Goal: Information Seeking & Learning: Learn about a topic

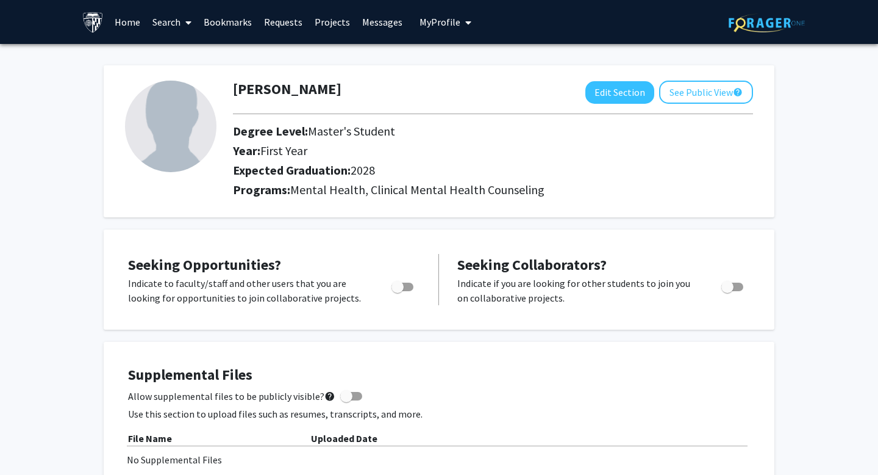
click at [334, 18] on link "Projects" at bounding box center [333, 22] width 48 height 43
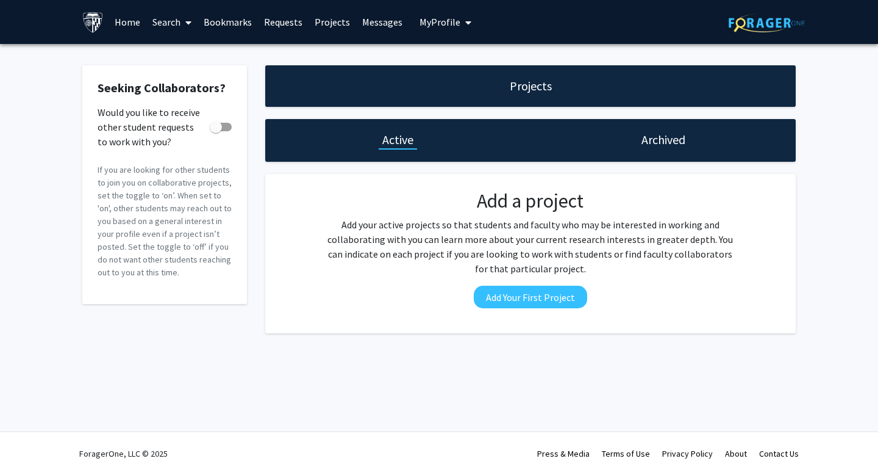
click at [280, 23] on link "Requests" at bounding box center [283, 22] width 51 height 43
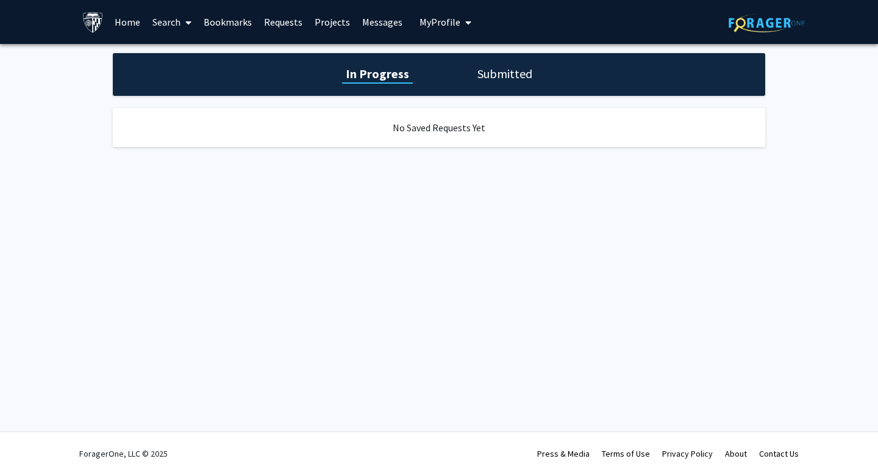
click at [165, 23] on link "Search" at bounding box center [171, 22] width 51 height 43
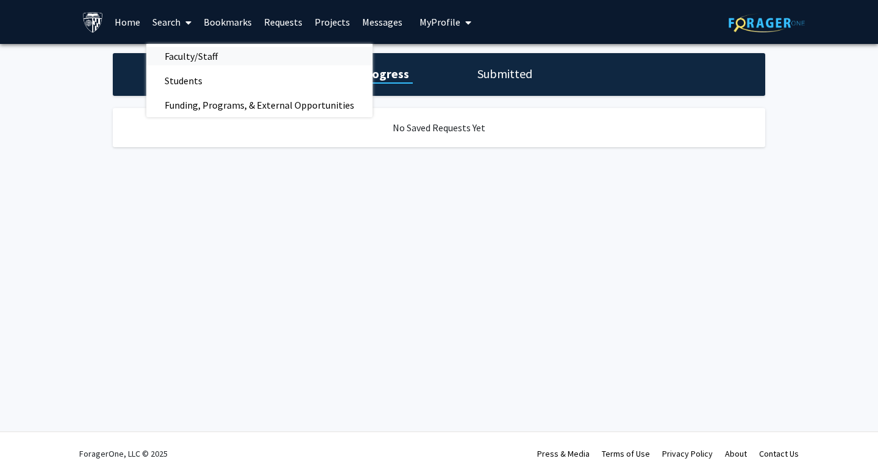
click at [178, 54] on span "Faculty/Staff" at bounding box center [191, 56] width 90 height 24
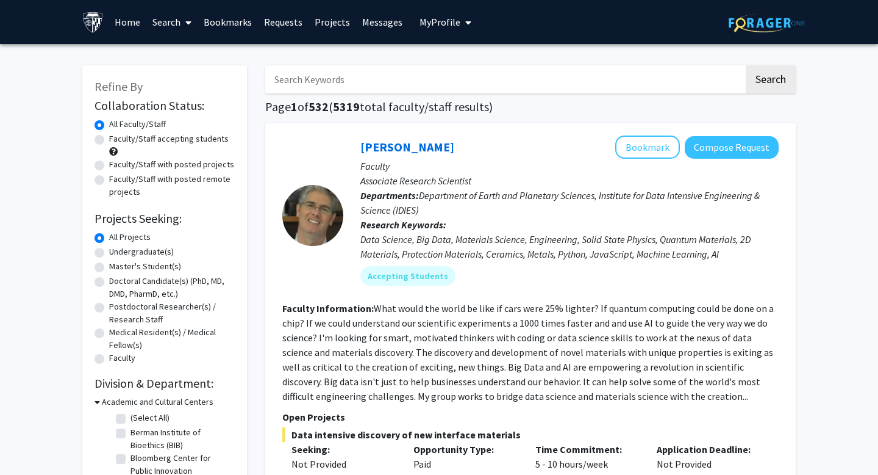
click at [164, 24] on link "Search" at bounding box center [171, 22] width 51 height 43
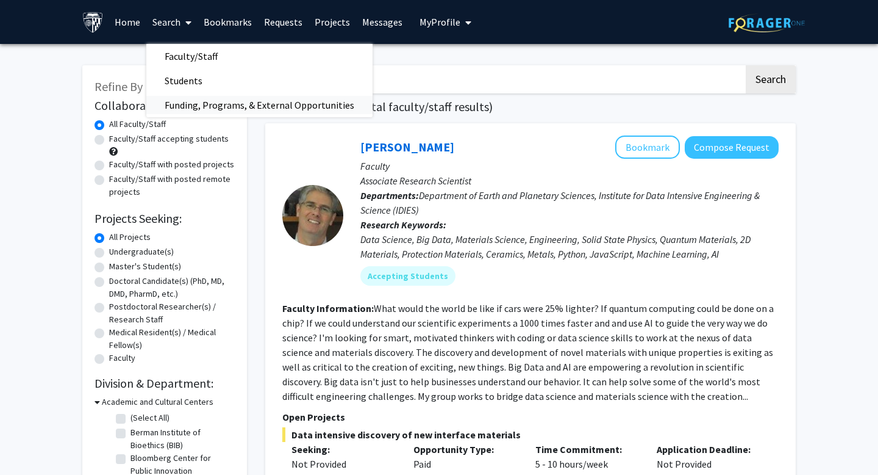
click at [193, 102] on span "Funding, Programs, & External Opportunities" at bounding box center [259, 105] width 226 height 24
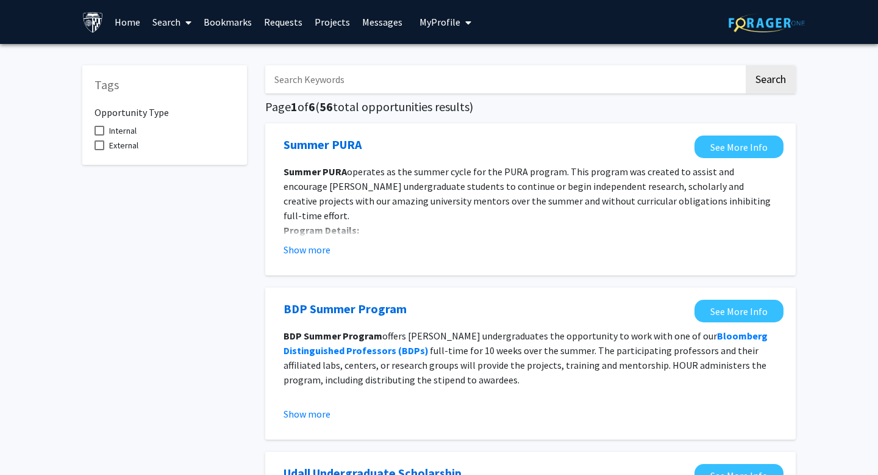
click at [179, 23] on link "Search" at bounding box center [171, 22] width 51 height 43
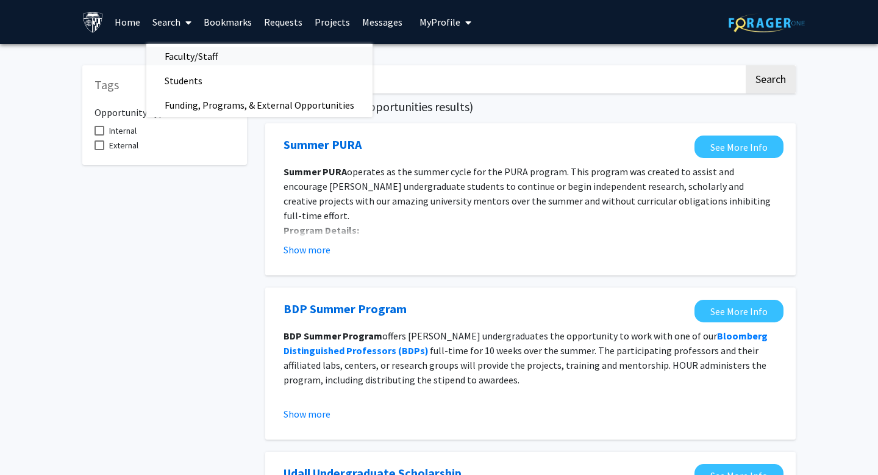
click at [182, 57] on span "Faculty/Staff" at bounding box center [191, 56] width 90 height 24
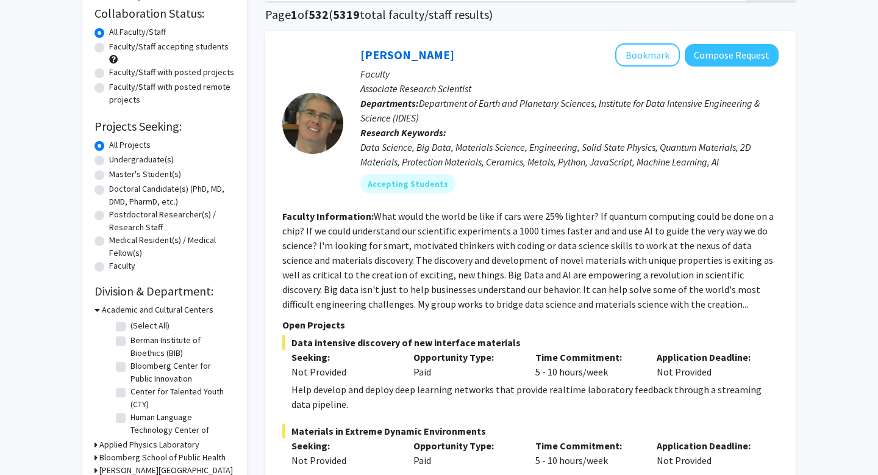
scroll to position [94, 0]
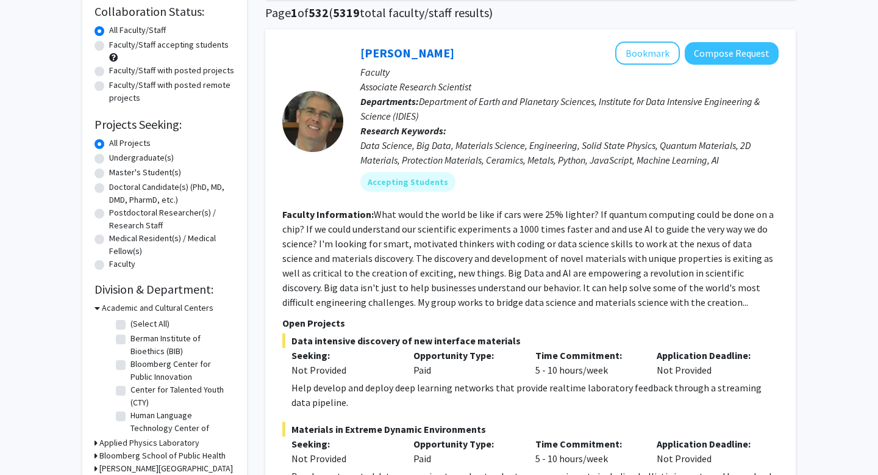
click at [151, 173] on label "Master's Student(s)" at bounding box center [145, 172] width 72 height 13
click at [117, 173] on input "Master's Student(s)" at bounding box center [113, 170] width 8 height 8
radio input "true"
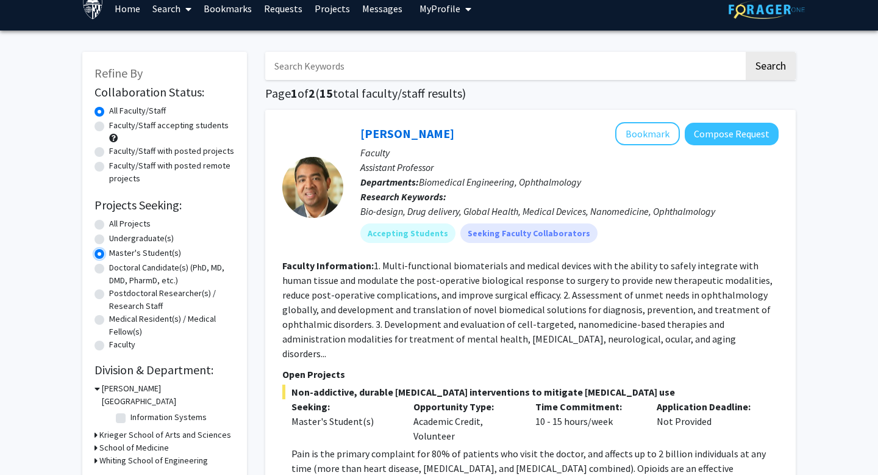
scroll to position [15, 0]
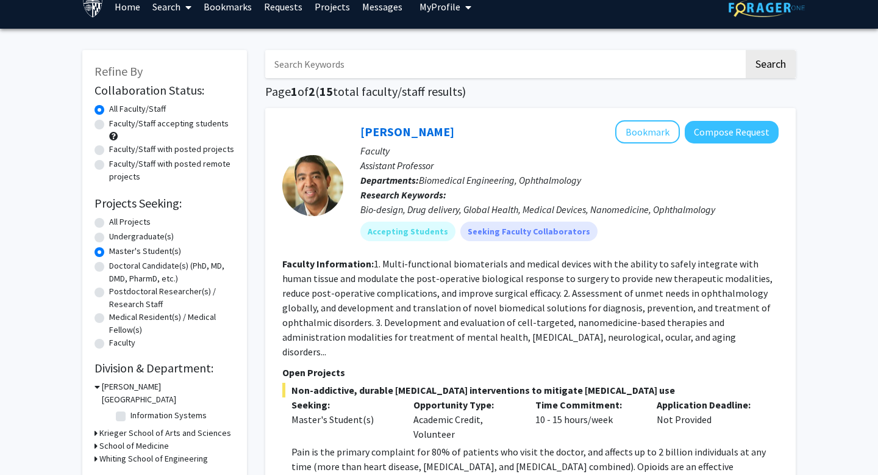
click at [154, 126] on label "Faculty/Staff accepting students" at bounding box center [169, 123] width 120 height 13
click at [117, 125] on input "Faculty/Staff accepting students" at bounding box center [113, 121] width 8 height 8
radio input "true"
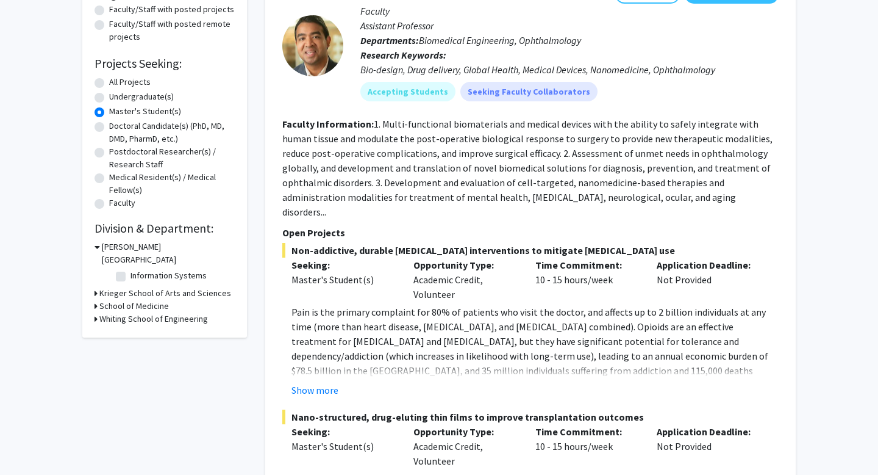
scroll to position [156, 0]
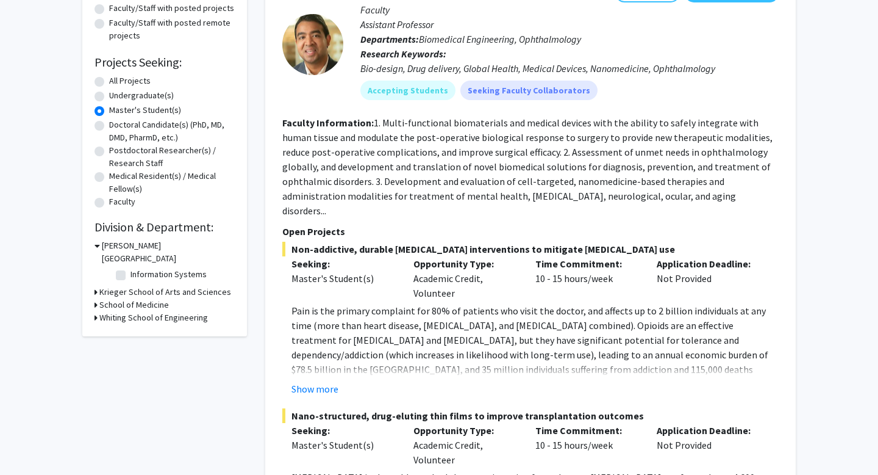
click at [95, 286] on icon at bounding box center [96, 292] width 3 height 13
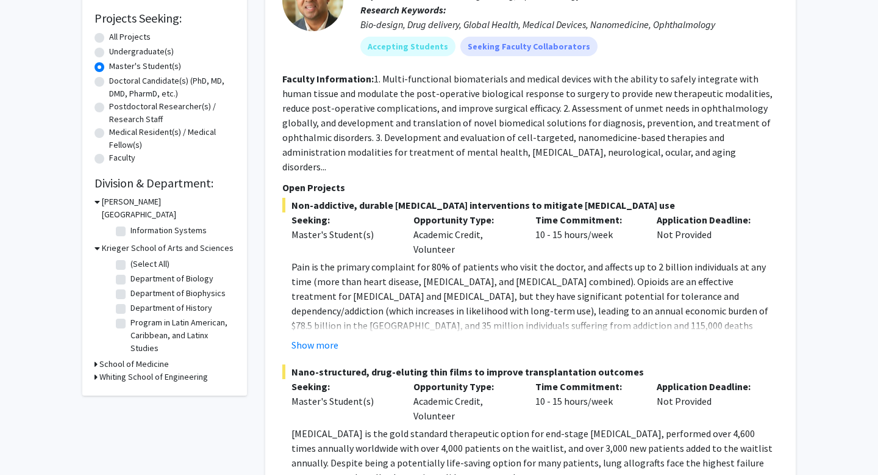
scroll to position [201, 0]
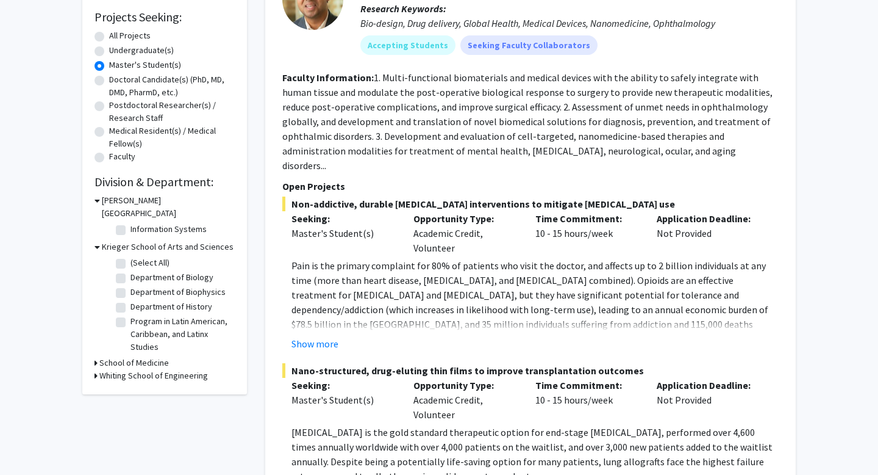
click at [96, 356] on icon at bounding box center [96, 362] width 3 height 13
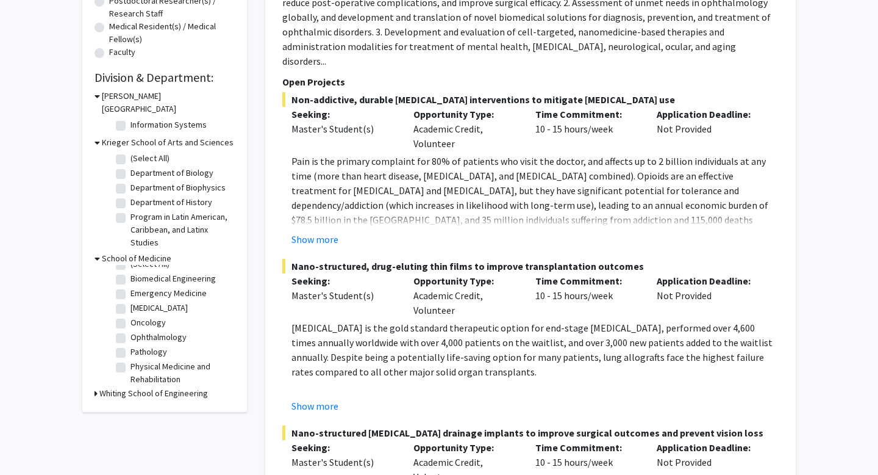
scroll to position [0, 0]
click at [131, 312] on label "[MEDICAL_DATA]" at bounding box center [159, 318] width 57 height 13
click at [131, 312] on input "[MEDICAL_DATA]" at bounding box center [135, 316] width 8 height 8
checkbox input "true"
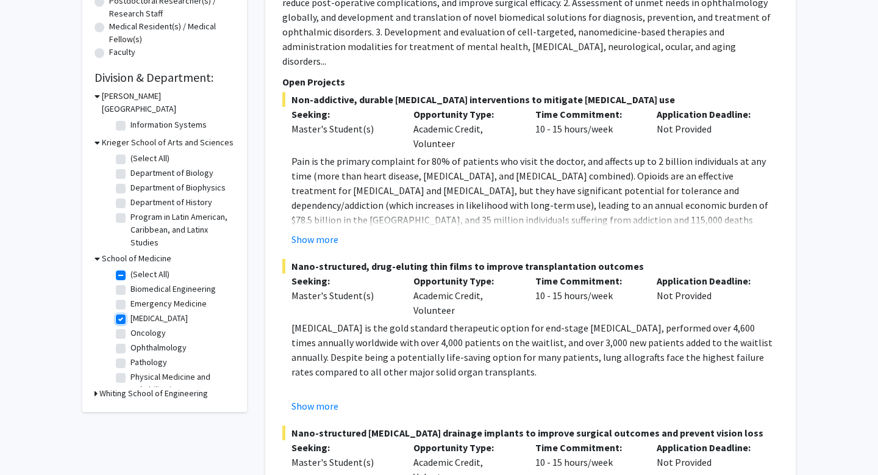
checkbox input "true"
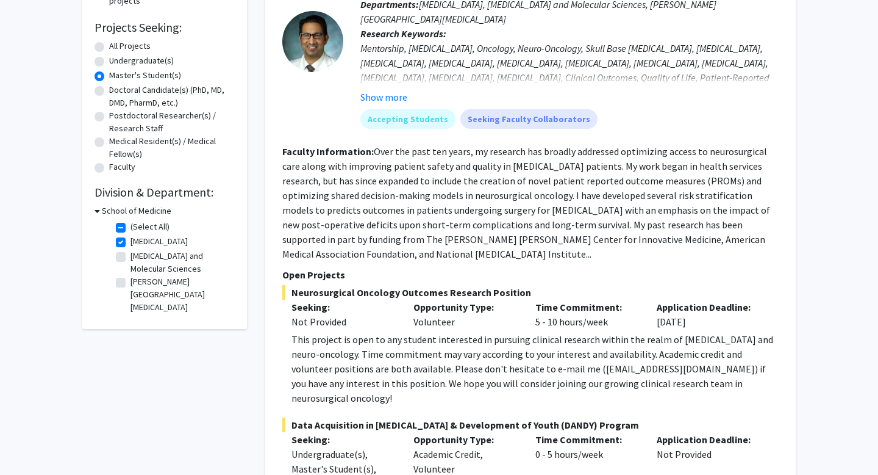
scroll to position [195, 0]
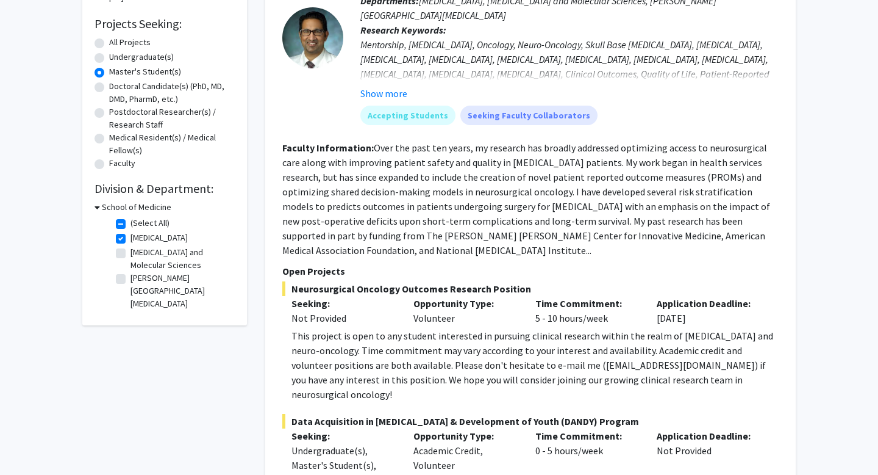
click at [101, 212] on div "School of Medicine" at bounding box center [165, 207] width 140 height 13
click at [131, 225] on label "(Select All)" at bounding box center [150, 223] width 39 height 13
click at [131, 224] on input "(Select All)" at bounding box center [135, 221] width 8 height 8
checkbox input "false"
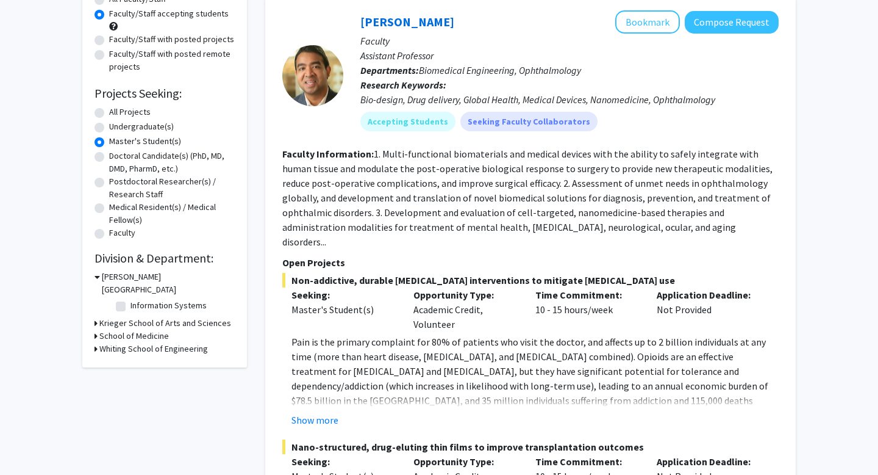
scroll to position [126, 0]
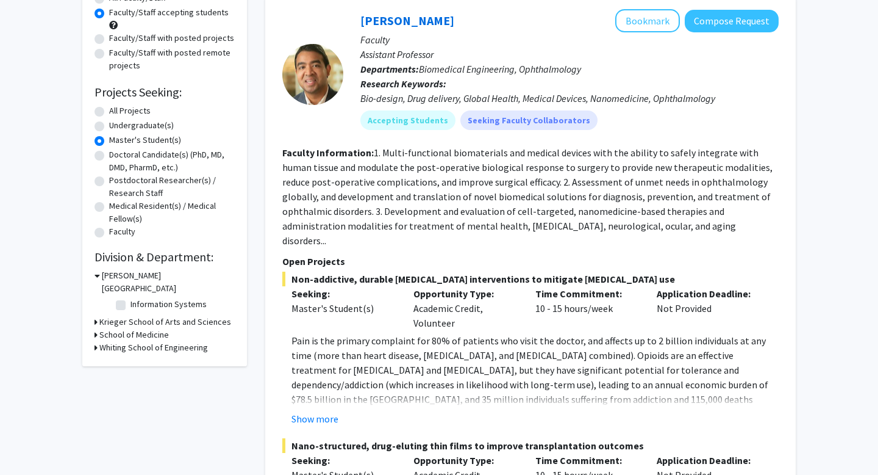
click at [98, 315] on div "Krieger School of Arts and Sciences" at bounding box center [165, 321] width 140 height 13
click at [92, 309] on div "Refine By Collaboration Status: Collaboration Status All Faculty/Staff Collabor…" at bounding box center [164, 152] width 165 height 427
click at [96, 315] on icon at bounding box center [96, 321] width 3 height 13
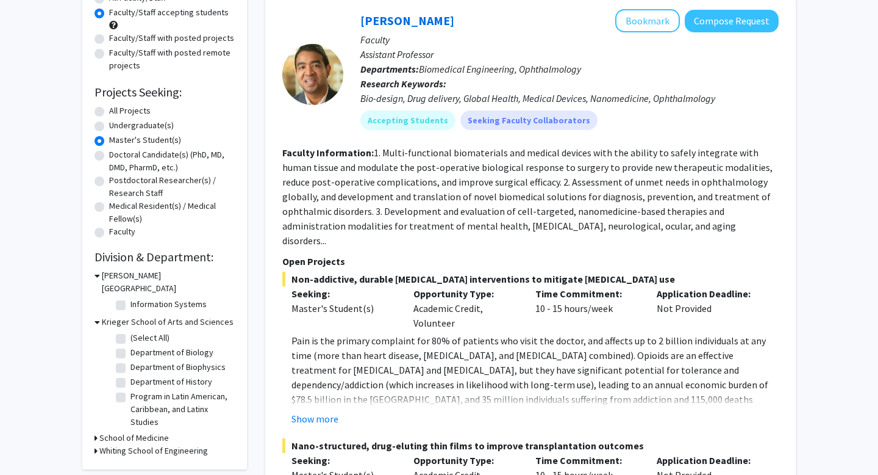
click at [96, 431] on icon at bounding box center [96, 437] width 3 height 13
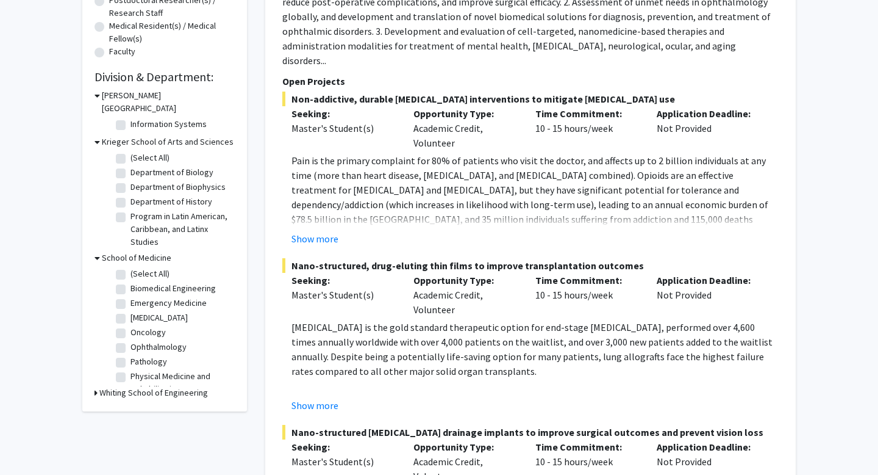
scroll to position [307, 0]
click at [96, 386] on icon at bounding box center [96, 392] width 3 height 13
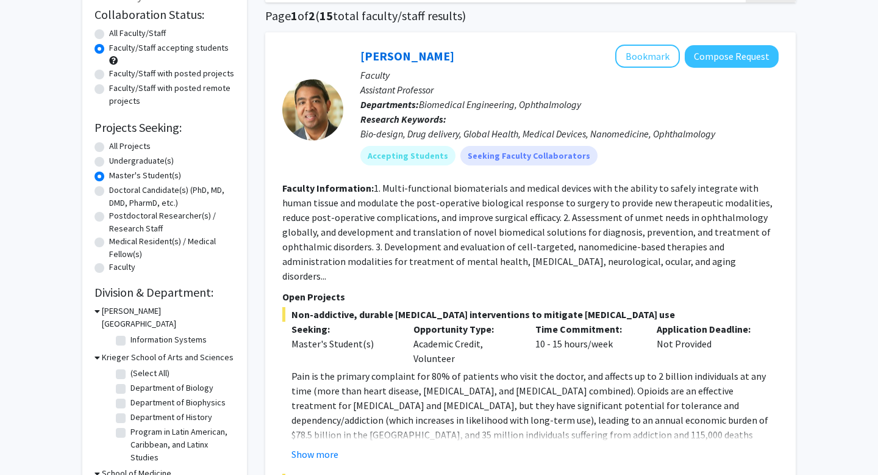
scroll to position [0, 0]
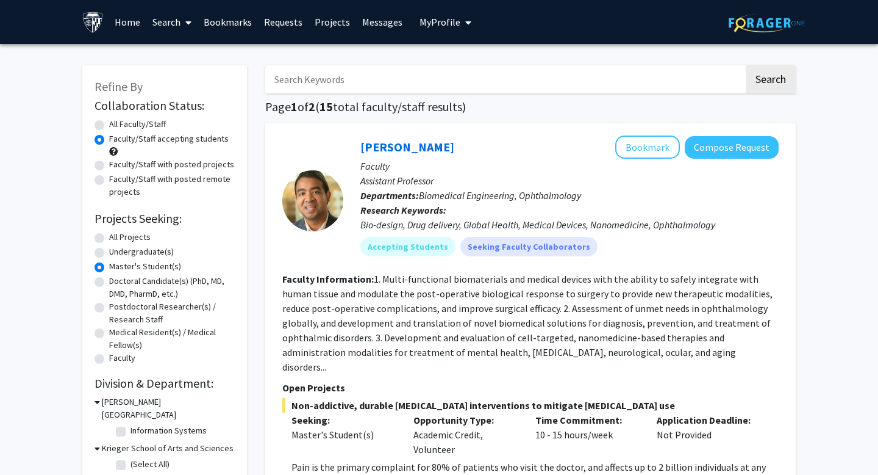
click at [353, 70] on input "Search Keywords" at bounding box center [504, 79] width 479 height 28
type input "psychology"
click at [746, 65] on button "Search" at bounding box center [771, 79] width 50 height 28
radio input "true"
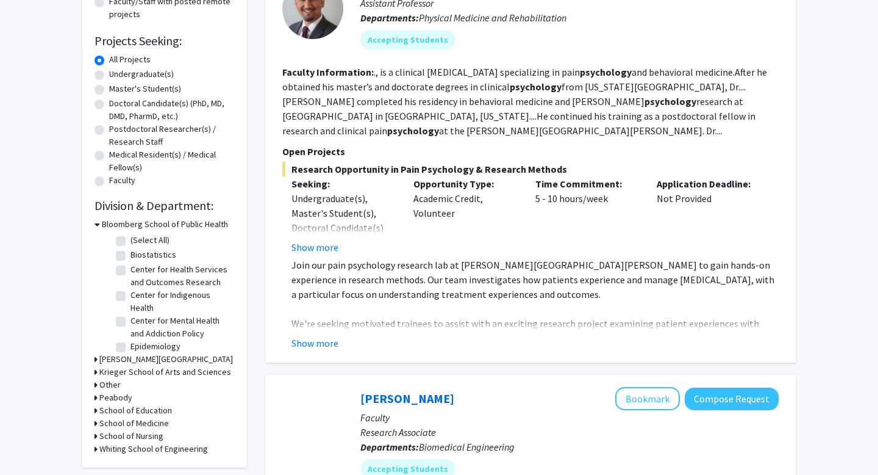
scroll to position [178, 0]
click at [322, 249] on button "Show more" at bounding box center [315, 246] width 47 height 15
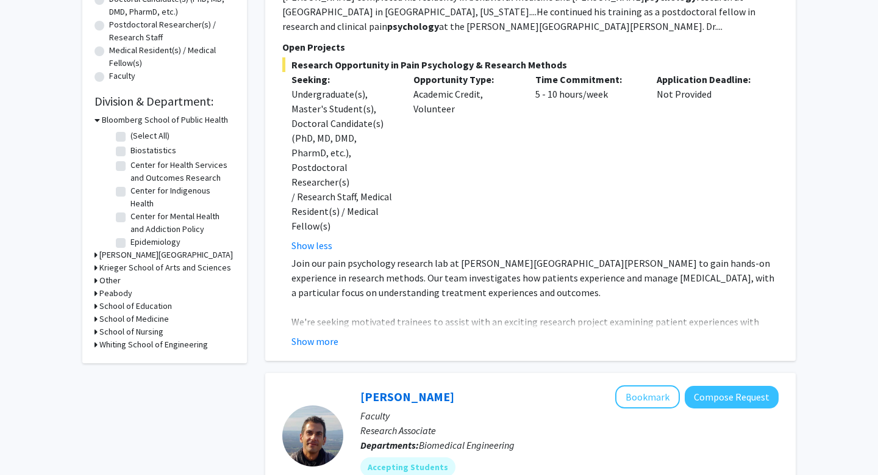
scroll to position [285, 0]
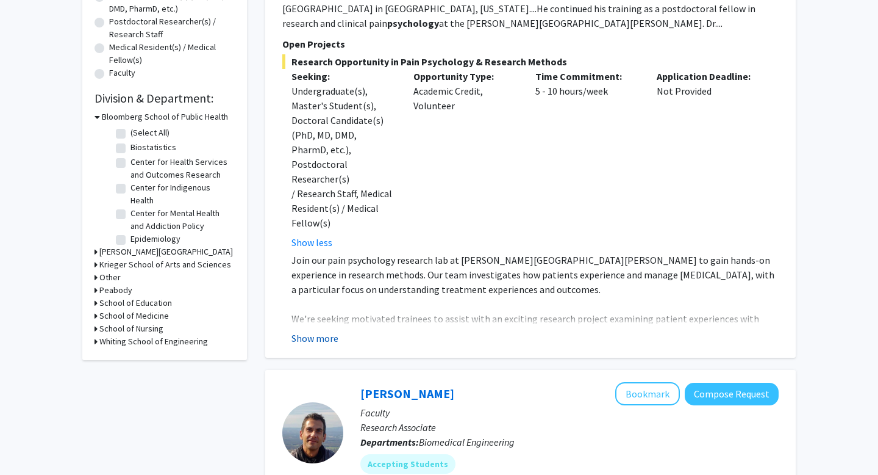
click at [313, 331] on button "Show more" at bounding box center [315, 338] width 47 height 15
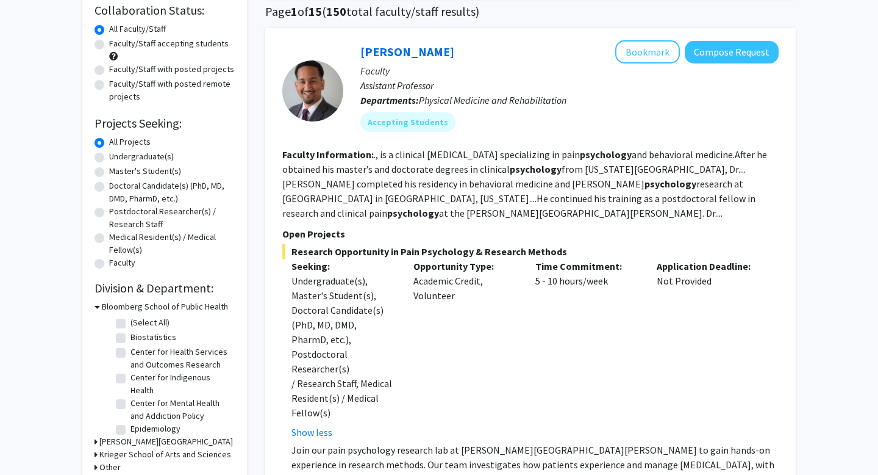
scroll to position [81, 0]
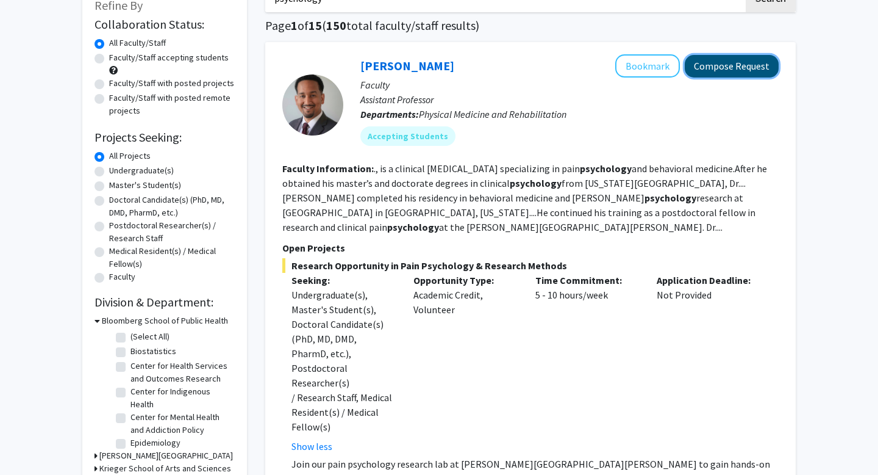
click at [733, 74] on button "Compose Request" at bounding box center [732, 66] width 94 height 23
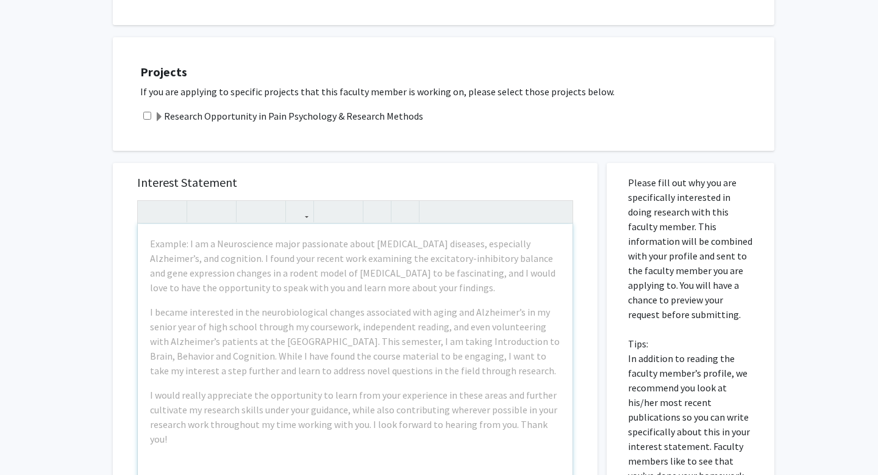
scroll to position [621, 0]
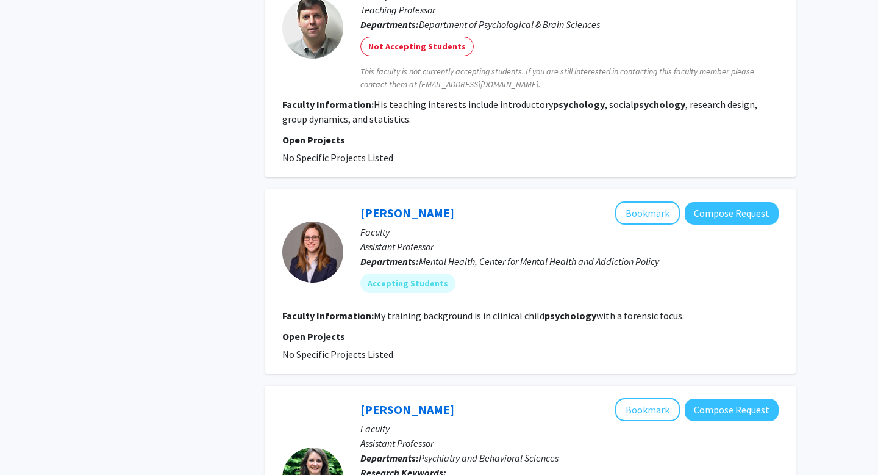
scroll to position [936, 0]
click at [389, 212] on link "[PERSON_NAME]" at bounding box center [408, 211] width 94 height 15
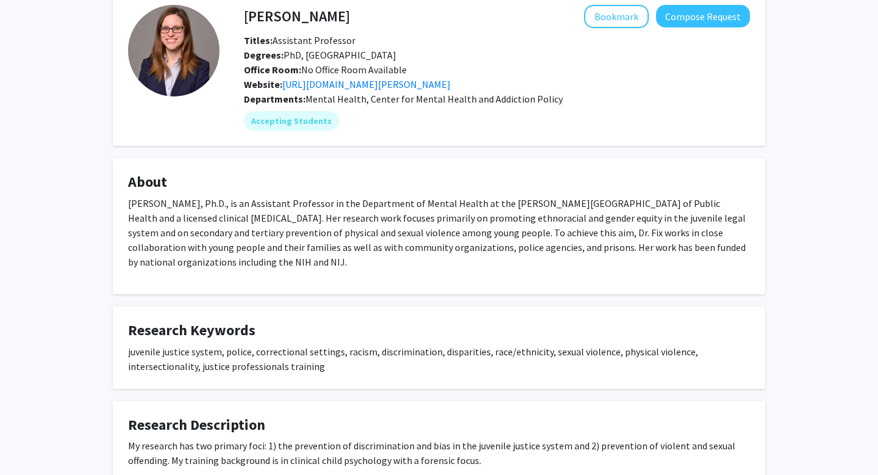
scroll to position [34, 0]
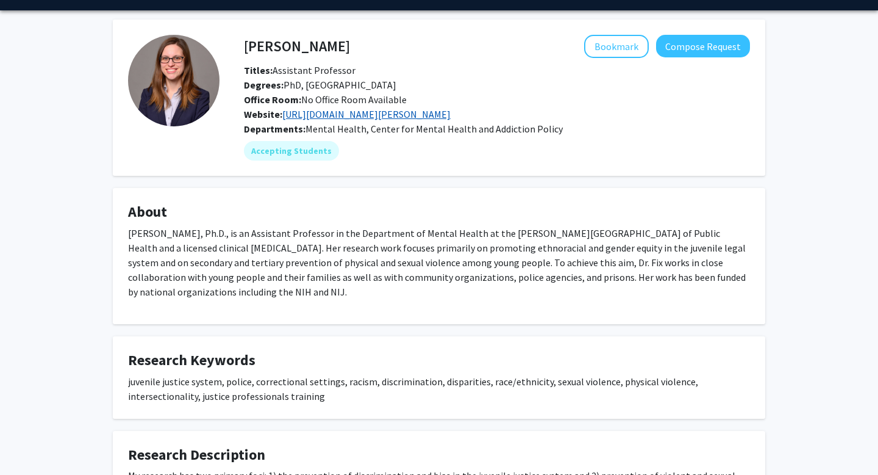
click at [393, 110] on link "[URL][DOMAIN_NAME][PERSON_NAME]" at bounding box center [366, 114] width 168 height 12
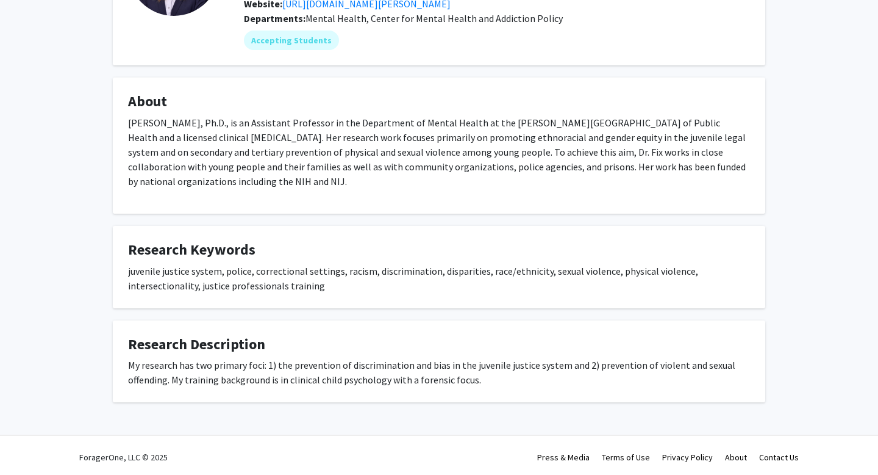
scroll to position [148, 0]
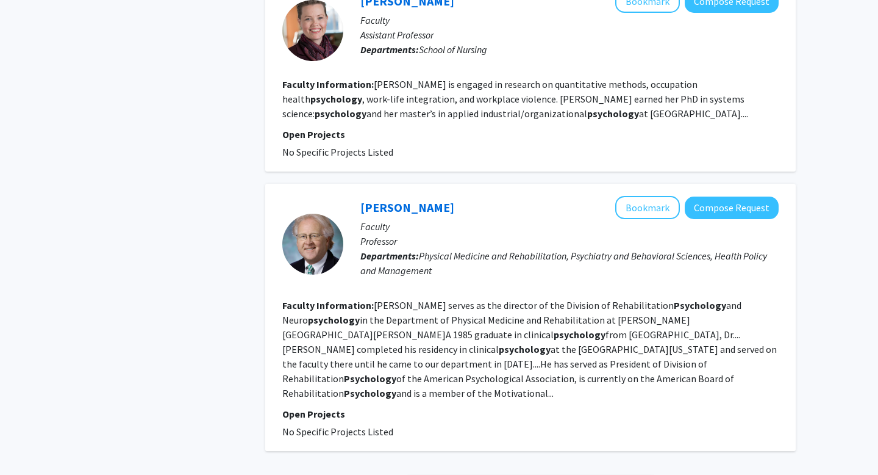
scroll to position [2455, 0]
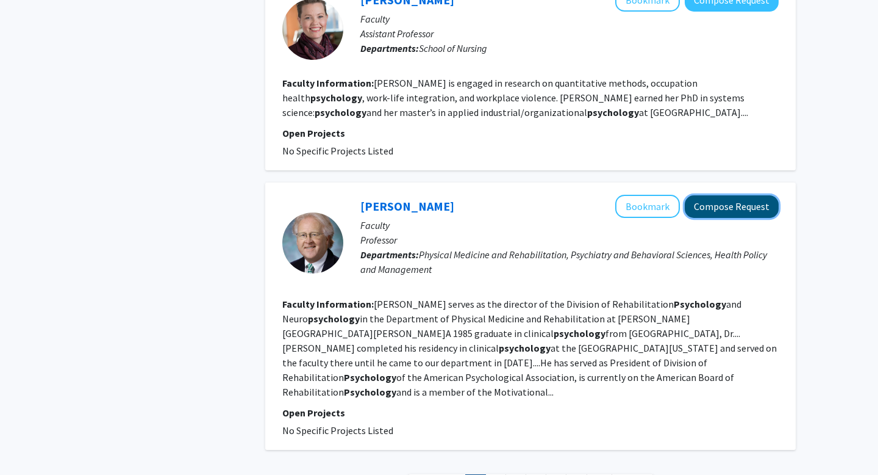
click at [715, 195] on button "Compose Request" at bounding box center [732, 206] width 94 height 23
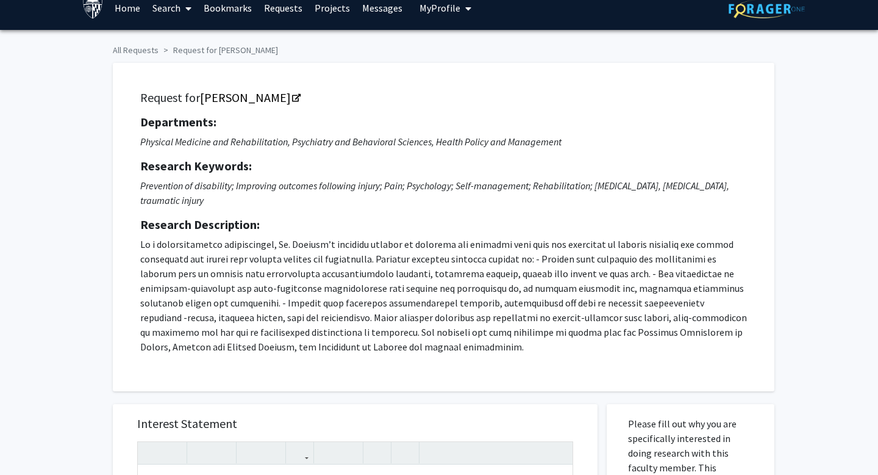
scroll to position [18, 0]
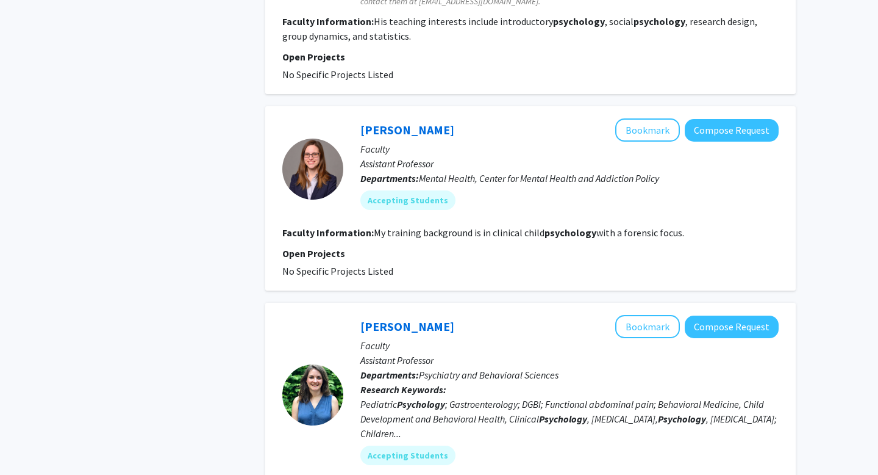
scroll to position [884, 0]
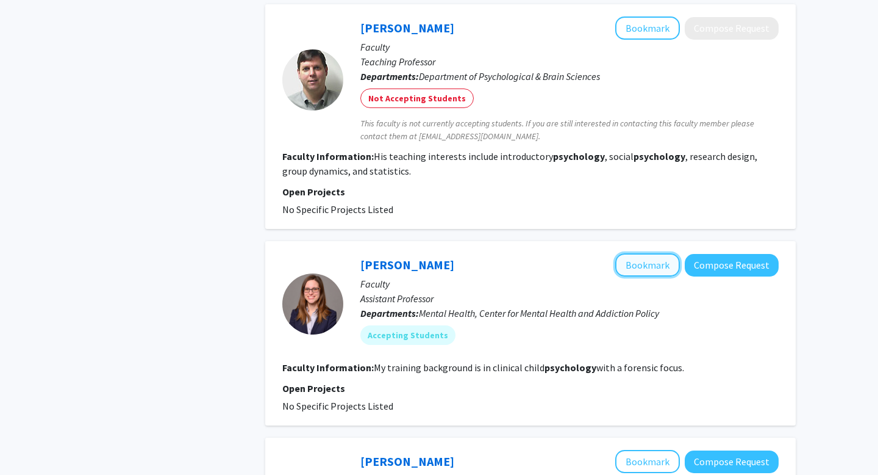
click at [644, 268] on button "Bookmark" at bounding box center [648, 264] width 65 height 23
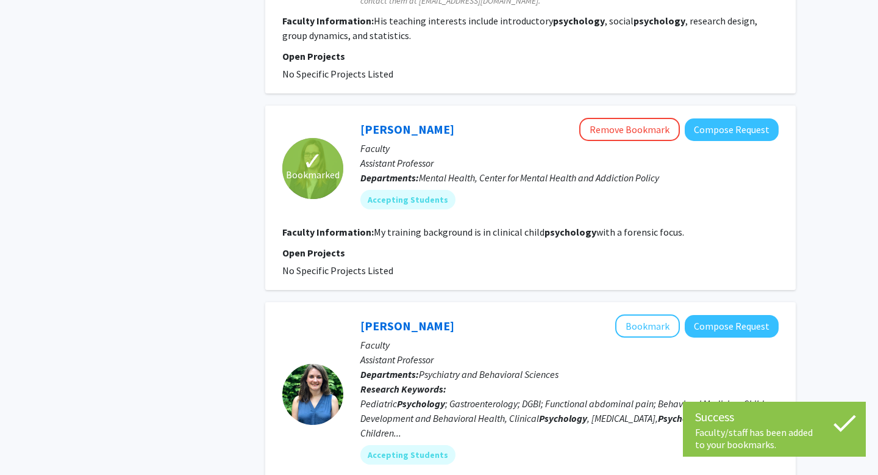
scroll to position [1097, 0]
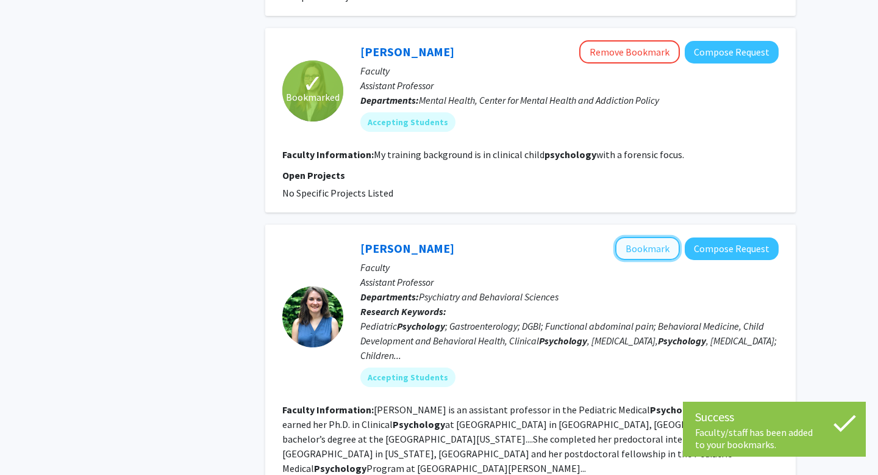
click at [652, 244] on button "Bookmark" at bounding box center [648, 248] width 65 height 23
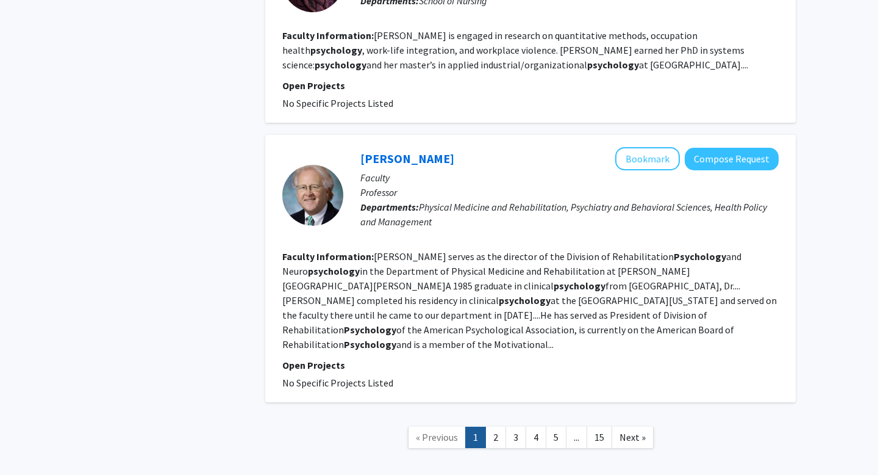
scroll to position [2536, 0]
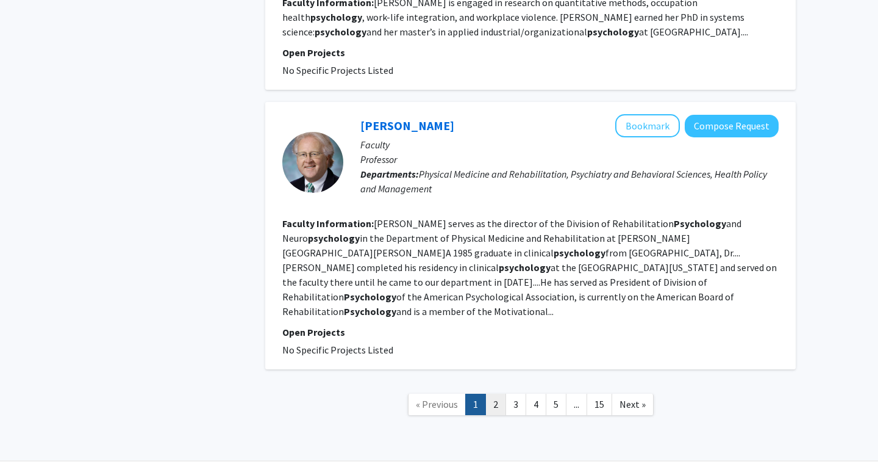
click at [498, 393] on link "2" at bounding box center [496, 403] width 21 height 21
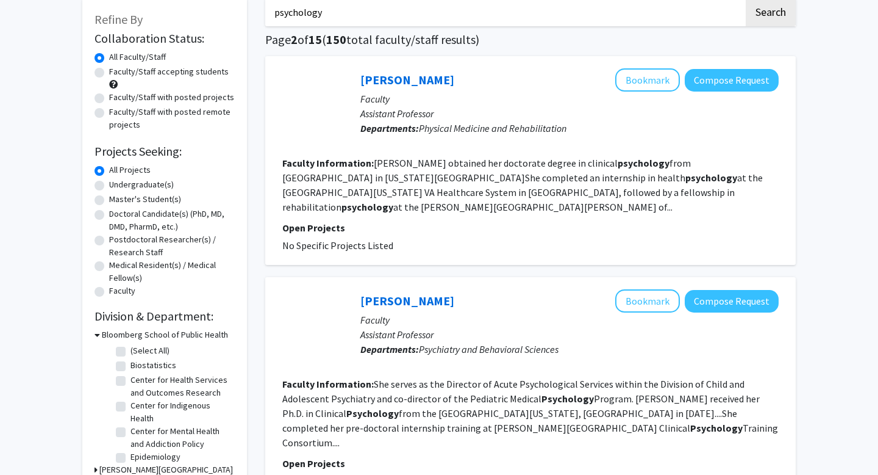
scroll to position [69, 0]
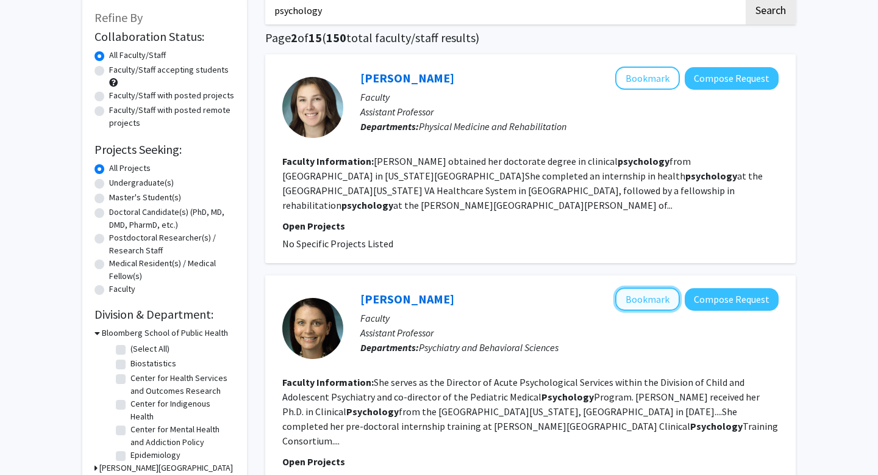
click at [658, 287] on button "Bookmark" at bounding box center [648, 298] width 65 height 23
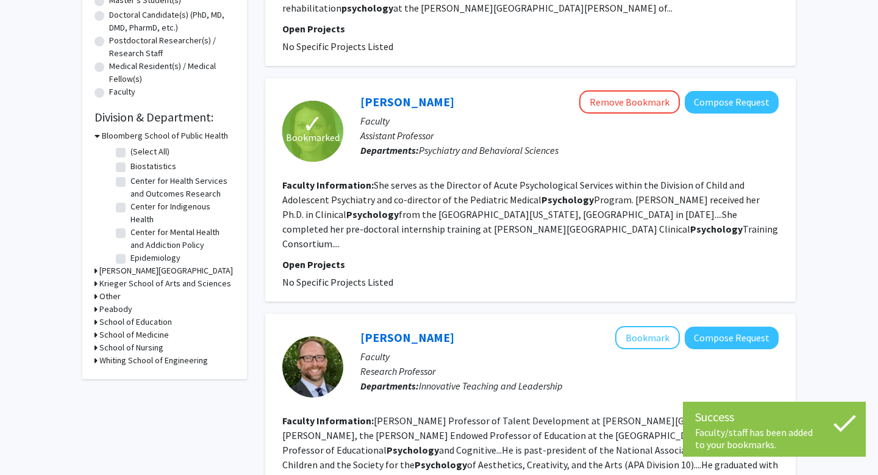
scroll to position [0, 0]
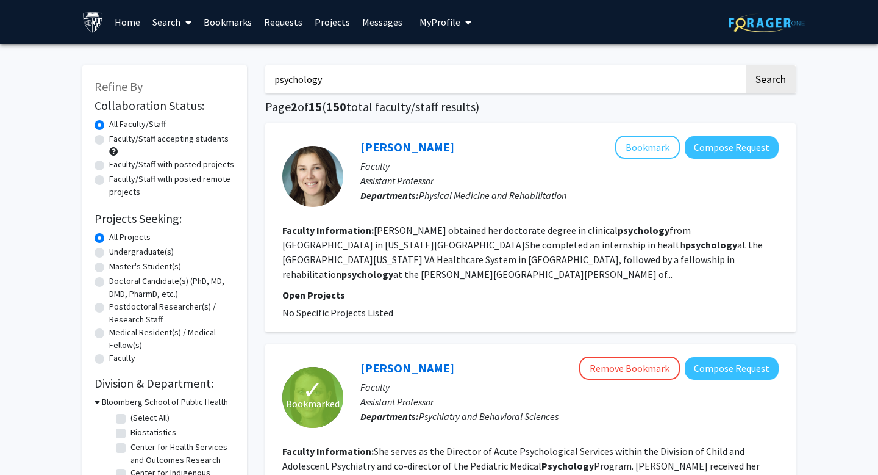
click at [127, 139] on label "Faculty/Staff accepting students" at bounding box center [169, 138] width 120 height 13
click at [117, 139] on input "Faculty/Staff accepting students" at bounding box center [113, 136] width 8 height 8
radio input "true"
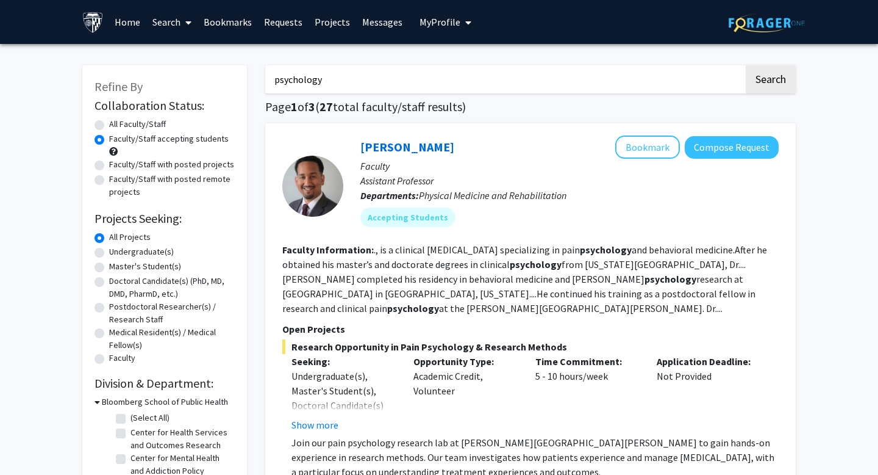
click at [135, 269] on label "Master's Student(s)" at bounding box center [145, 266] width 72 height 13
click at [117, 268] on input "Master's Student(s)" at bounding box center [113, 264] width 8 height 8
radio input "true"
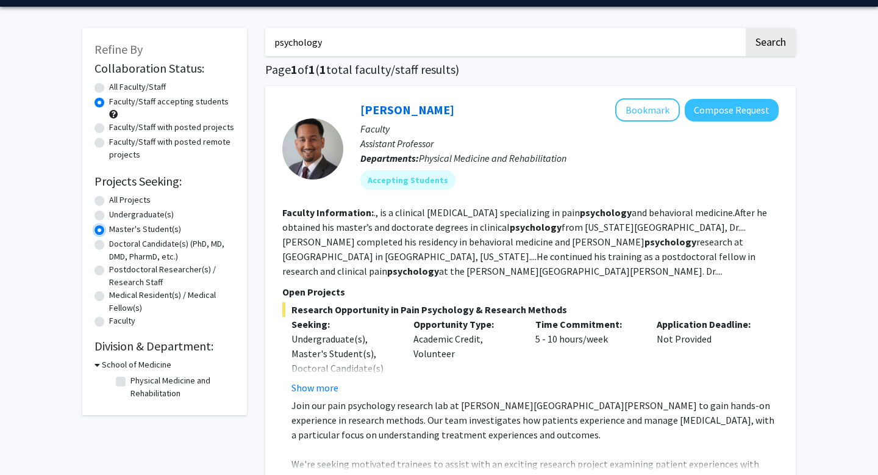
scroll to position [200, 0]
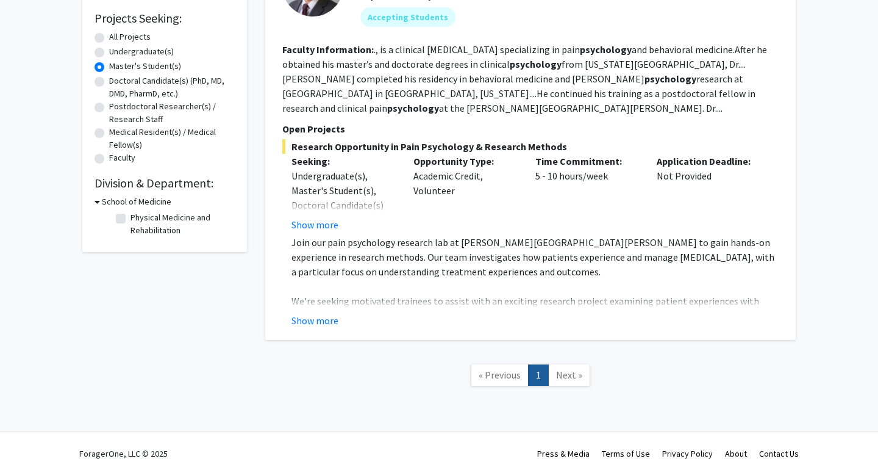
click at [572, 376] on span "Next »" at bounding box center [569, 374] width 26 height 12
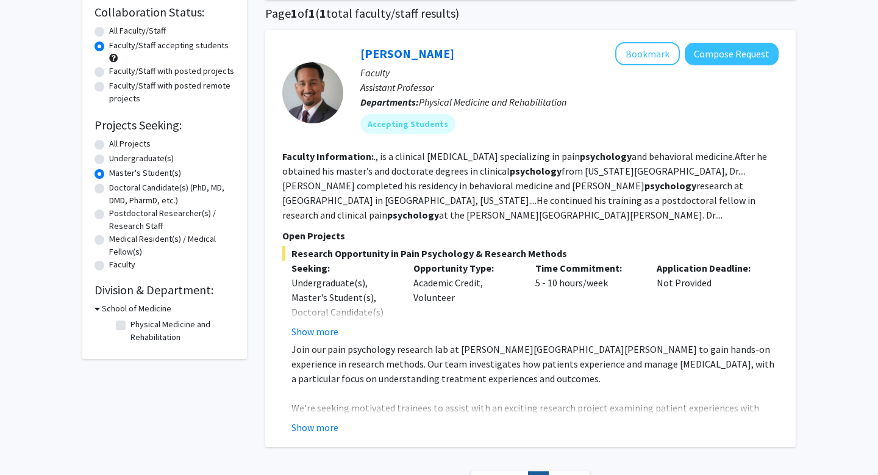
scroll to position [0, 0]
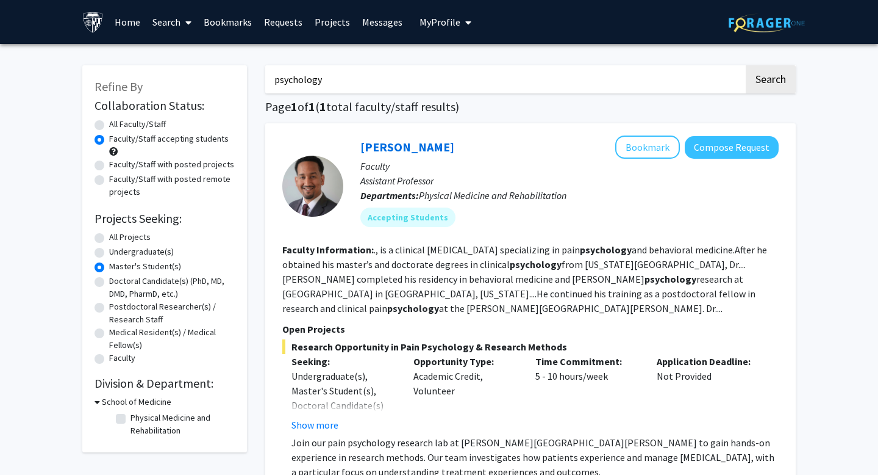
click at [325, 26] on link "Projects" at bounding box center [333, 22] width 48 height 43
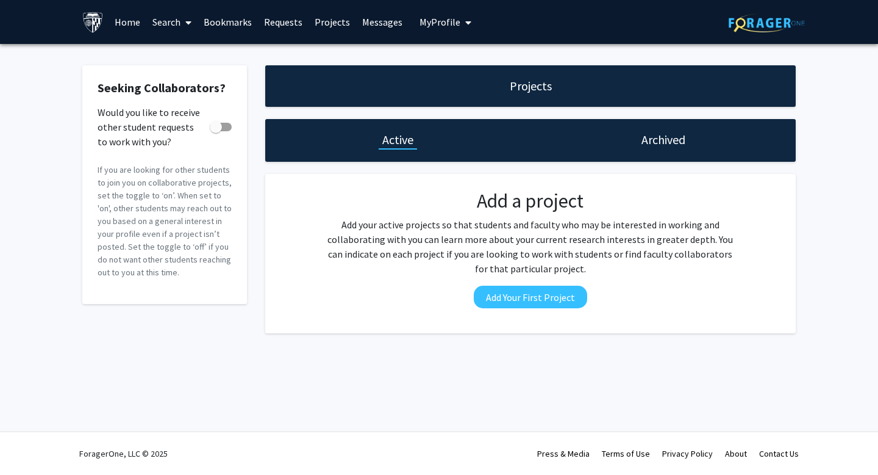
click at [126, 20] on link "Home" at bounding box center [128, 22] width 38 height 43
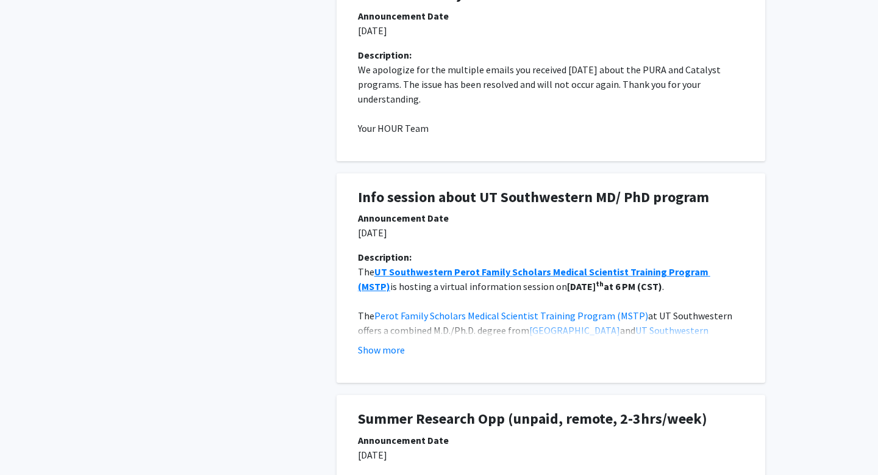
scroll to position [669, 0]
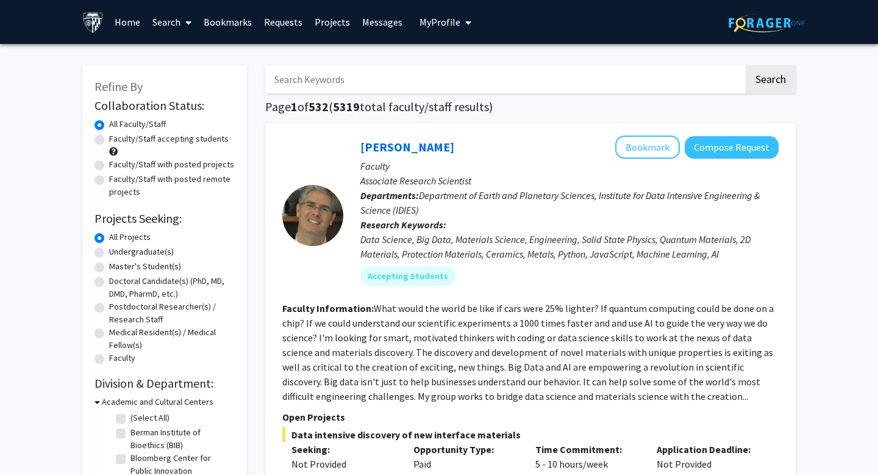
click at [390, 79] on input "Search Keywords" at bounding box center [504, 79] width 479 height 28
click at [163, 265] on label "Master's Student(s)" at bounding box center [145, 266] width 72 height 13
click at [117, 265] on input "Master's Student(s)" at bounding box center [113, 264] width 8 height 8
radio input "true"
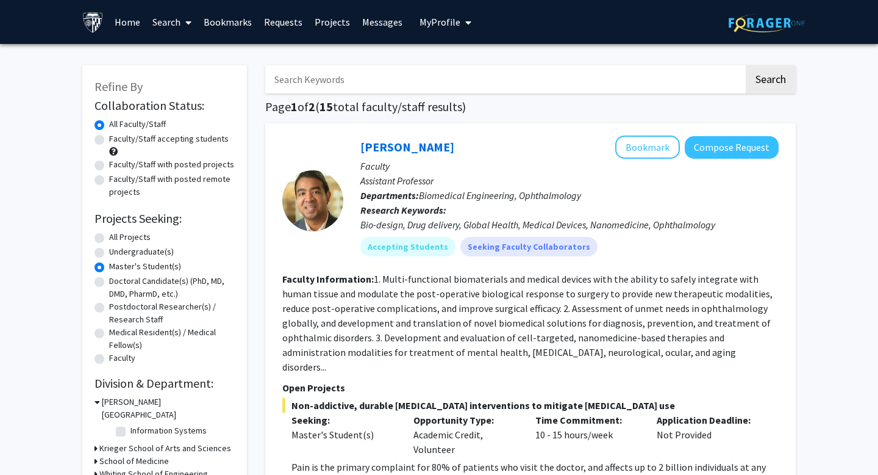
click at [199, 141] on label "Faculty/Staff accepting students" at bounding box center [169, 138] width 120 height 13
click at [117, 140] on input "Faculty/Staff accepting students" at bounding box center [113, 136] width 8 height 8
radio input "true"
click at [199, 163] on label "Faculty/Staff with posted projects" at bounding box center [171, 164] width 125 height 13
click at [117, 163] on input "Faculty/Staff with posted projects" at bounding box center [113, 162] width 8 height 8
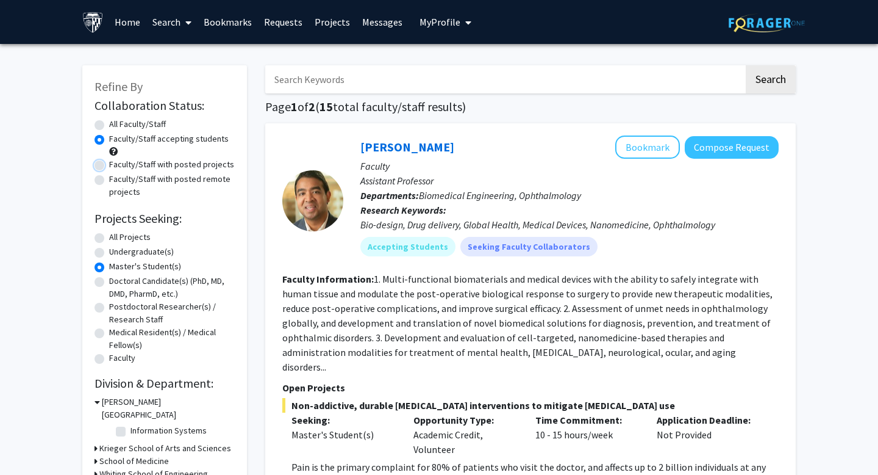
radio input "true"
click at [199, 176] on label "Faculty/Staff with posted remote projects" at bounding box center [172, 186] width 126 height 26
click at [117, 176] on input "Faculty/Staff with posted remote projects" at bounding box center [113, 177] width 8 height 8
radio input "true"
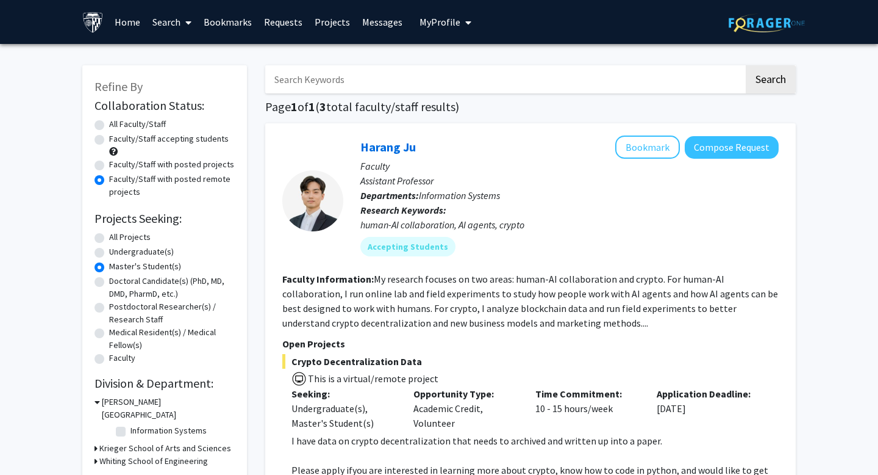
click at [199, 167] on label "Faculty/Staff with posted projects" at bounding box center [171, 164] width 125 height 13
click at [117, 166] on input "Faculty/Staff with posted projects" at bounding box center [113, 162] width 8 height 8
radio input "true"
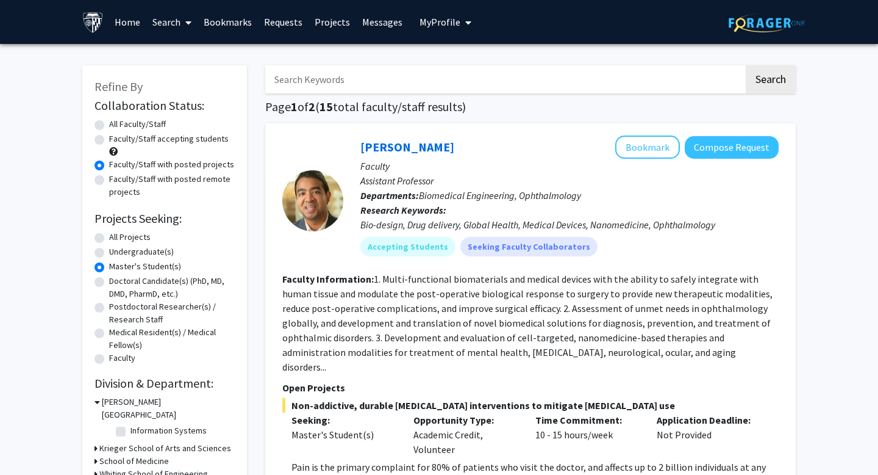
click at [161, 125] on label "All Faculty/Staff" at bounding box center [137, 124] width 57 height 13
click at [117, 125] on input "All Faculty/Staff" at bounding box center [113, 122] width 8 height 8
radio input "true"
click at [413, 74] on input "Search Keywords" at bounding box center [504, 79] width 479 height 28
type input "filipino"
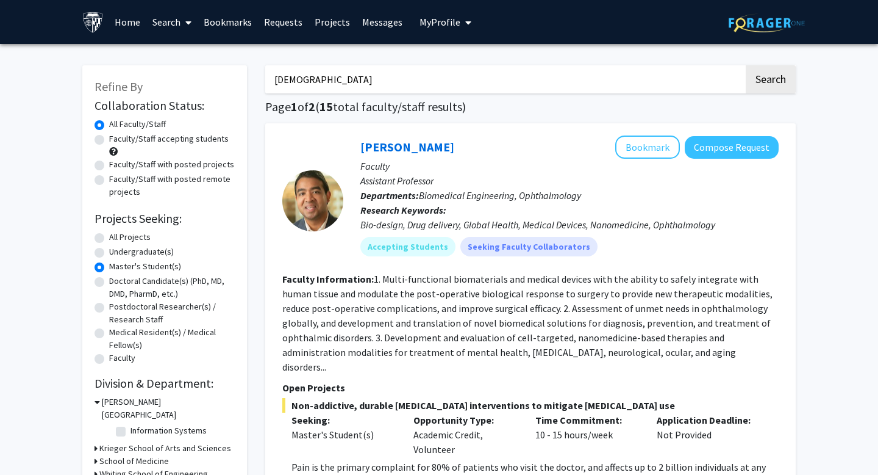
click at [746, 65] on button "Search" at bounding box center [771, 79] width 50 height 28
radio input "true"
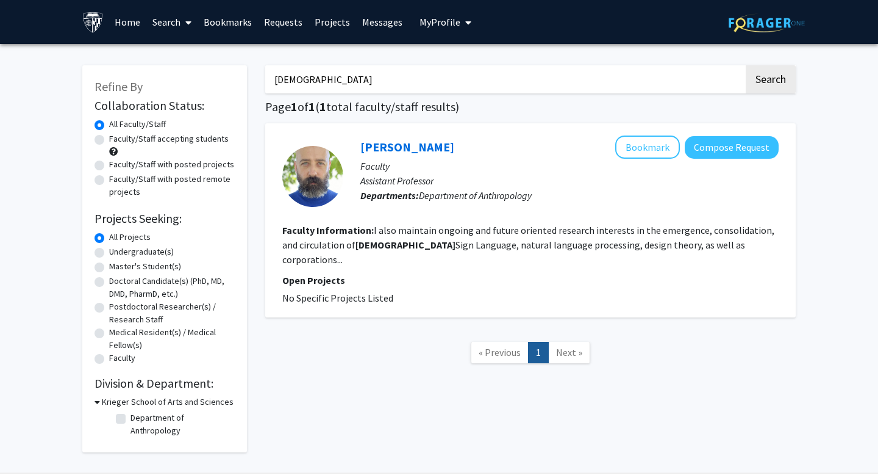
drag, startPoint x: 375, startPoint y: 87, endPoint x: 267, endPoint y: 87, distance: 108.6
click at [267, 87] on input "filipino" at bounding box center [504, 79] width 479 height 28
drag, startPoint x: 311, startPoint y: 79, endPoint x: 242, endPoint y: 79, distance: 68.3
click at [243, 79] on div "Refine By Collaboration Status: Collaboration Status All Faculty/Staff Collabor…" at bounding box center [439, 252] width 732 height 399
type input "asian"
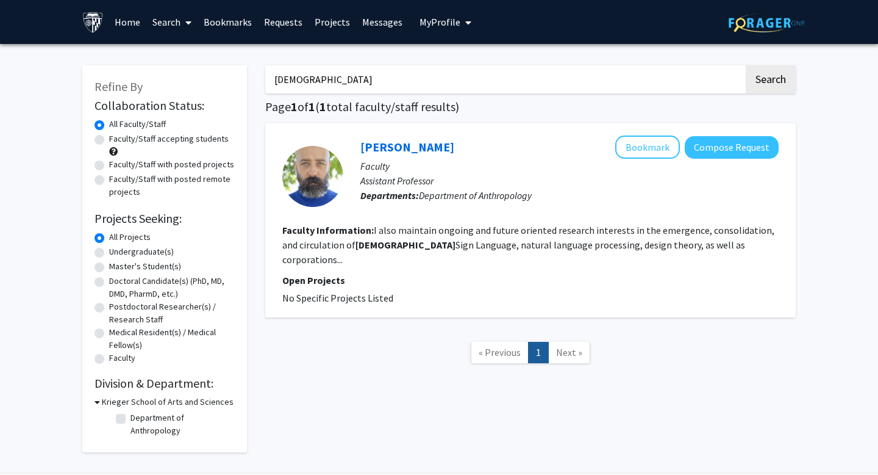
click at [746, 65] on button "Search" at bounding box center [771, 79] width 50 height 28
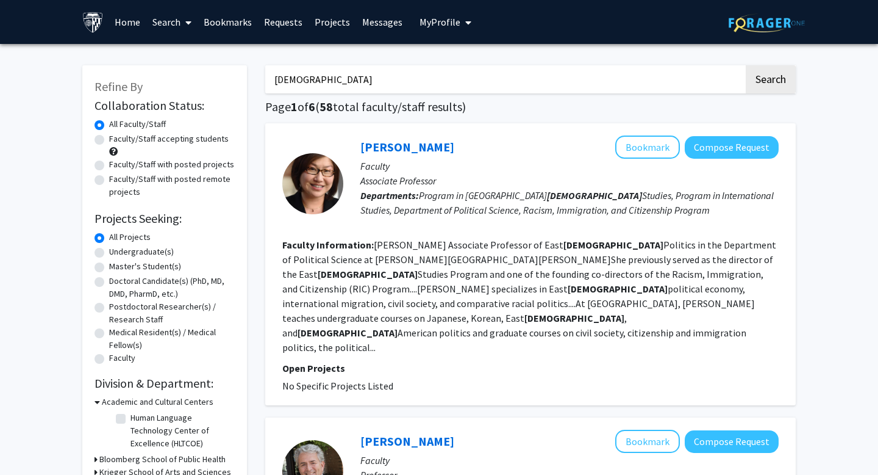
click at [147, 166] on label "Faculty/Staff with posted projects" at bounding box center [171, 164] width 125 height 13
click at [117, 166] on input "Faculty/Staff with posted projects" at bounding box center [113, 162] width 8 height 8
radio input "true"
